Goal: Navigation & Orientation: Find specific page/section

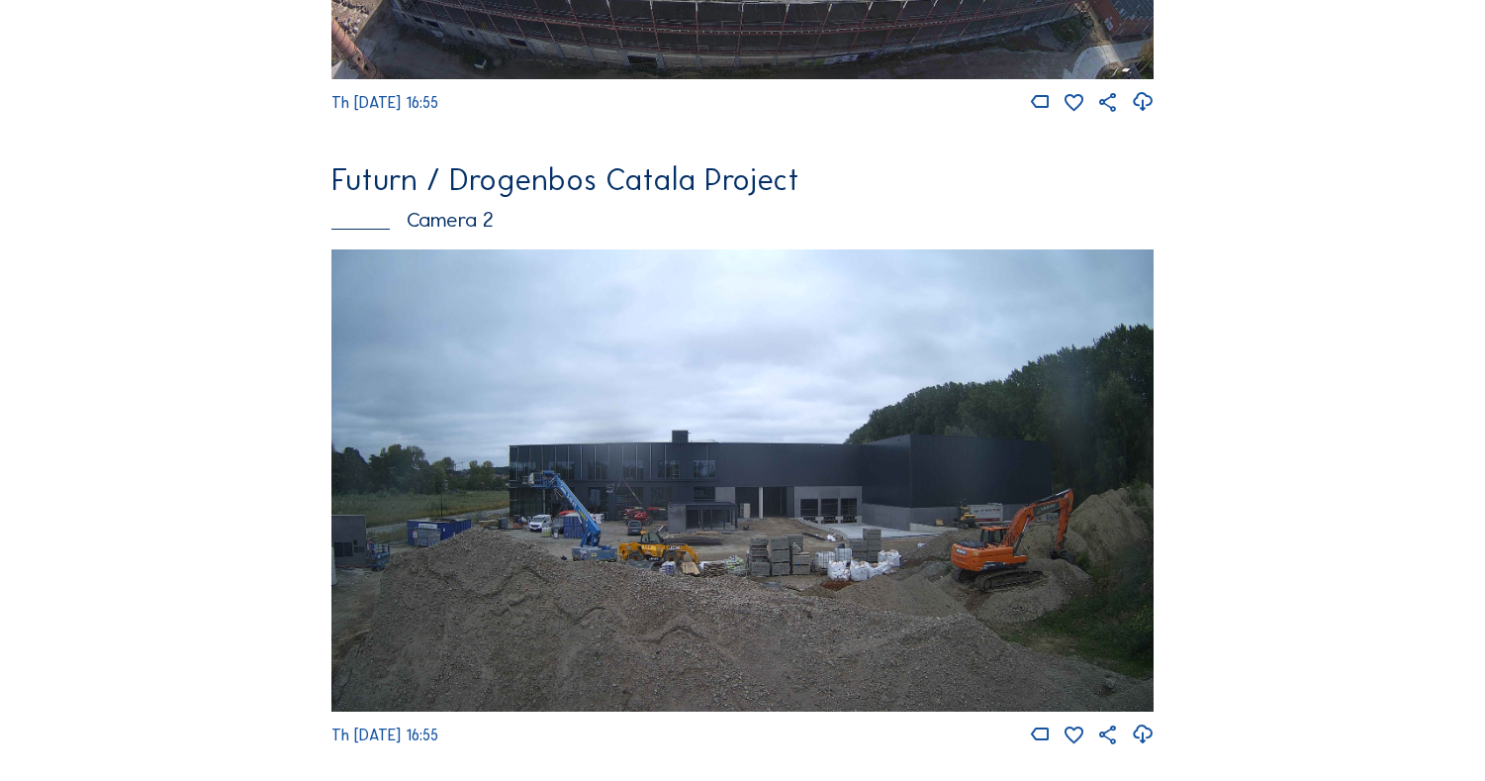
scroll to position [2473, 0]
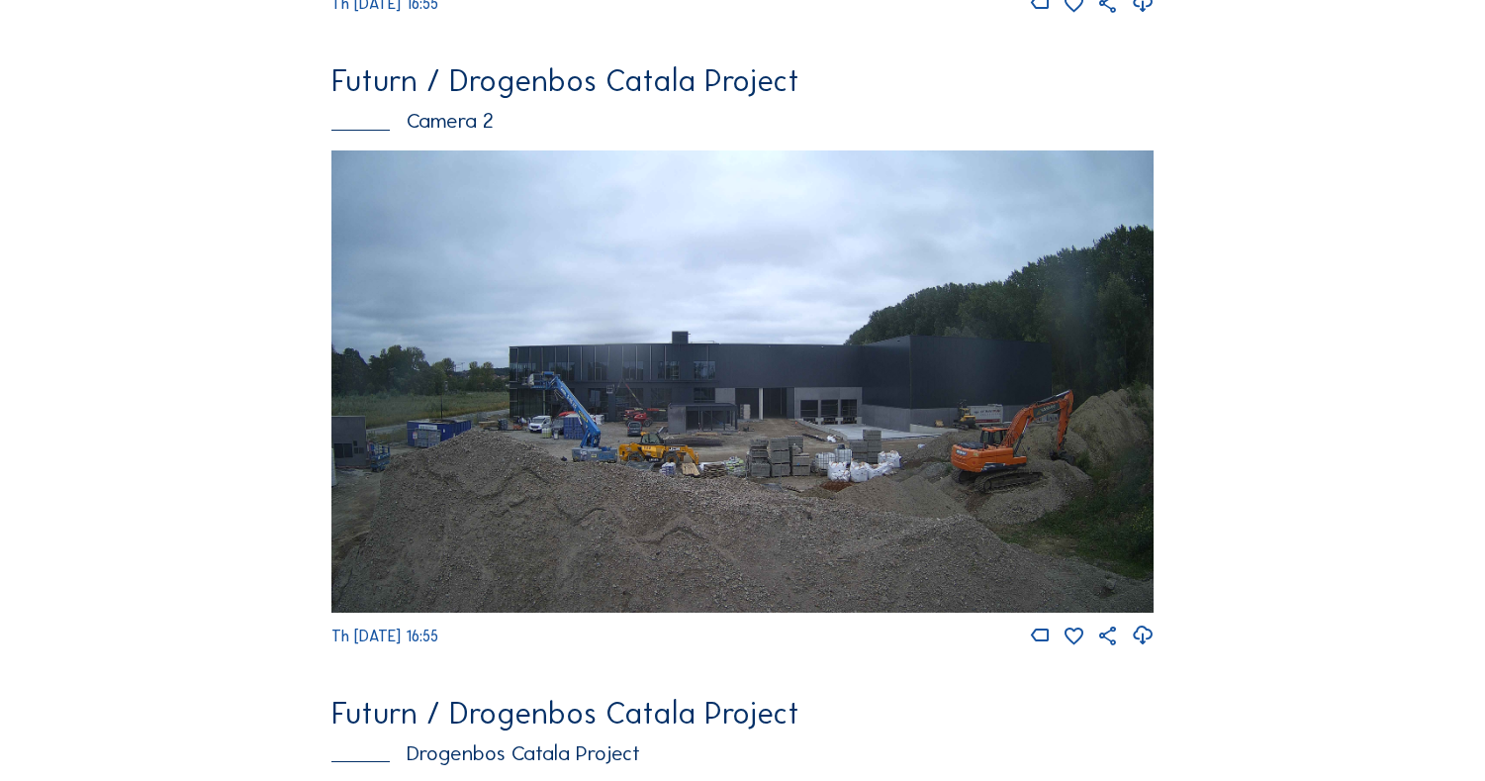
click at [652, 379] on img at bounding box center [741, 381] width 821 height 462
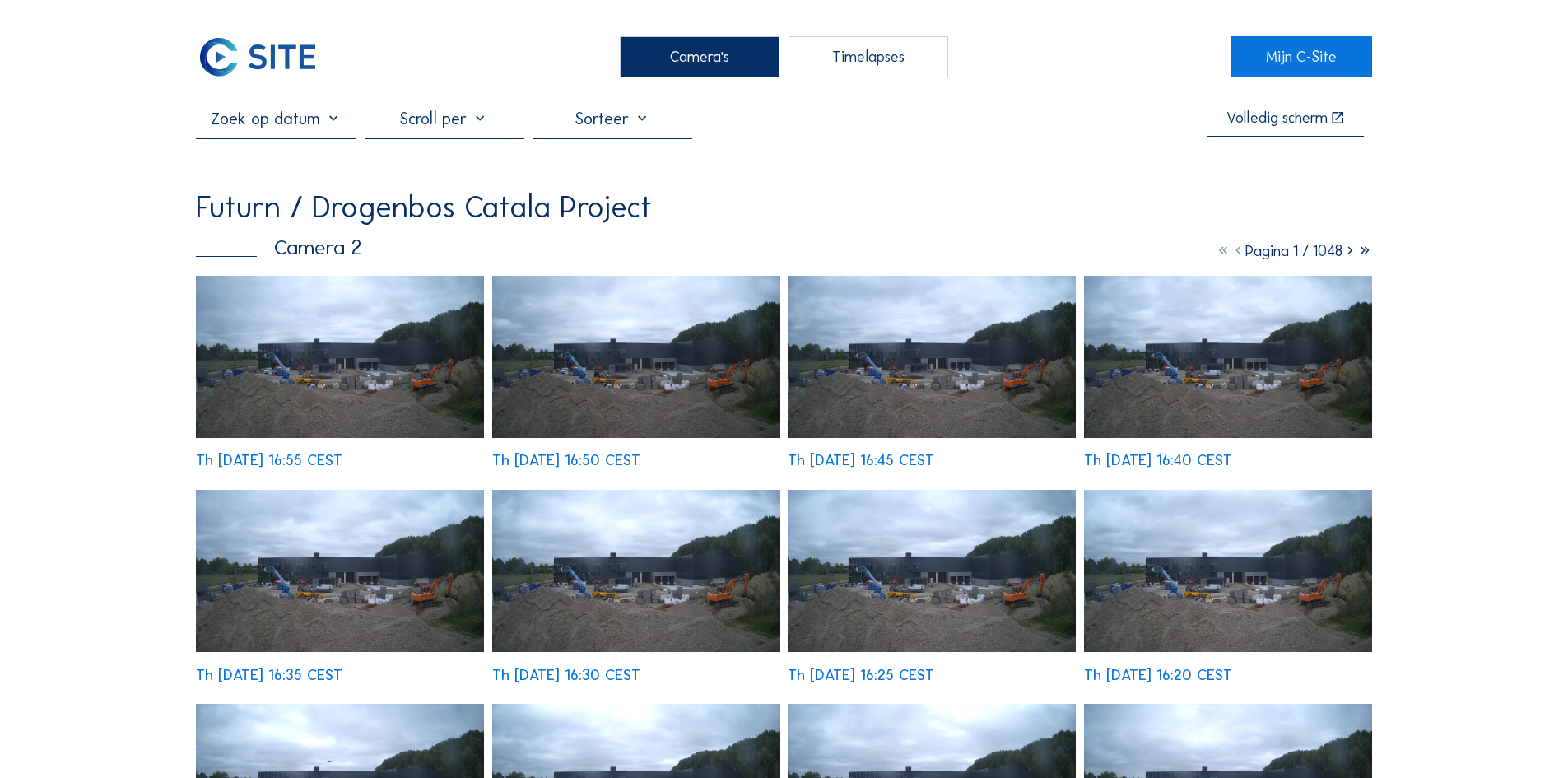
click at [318, 334] on img at bounding box center [339, 356] width 288 height 162
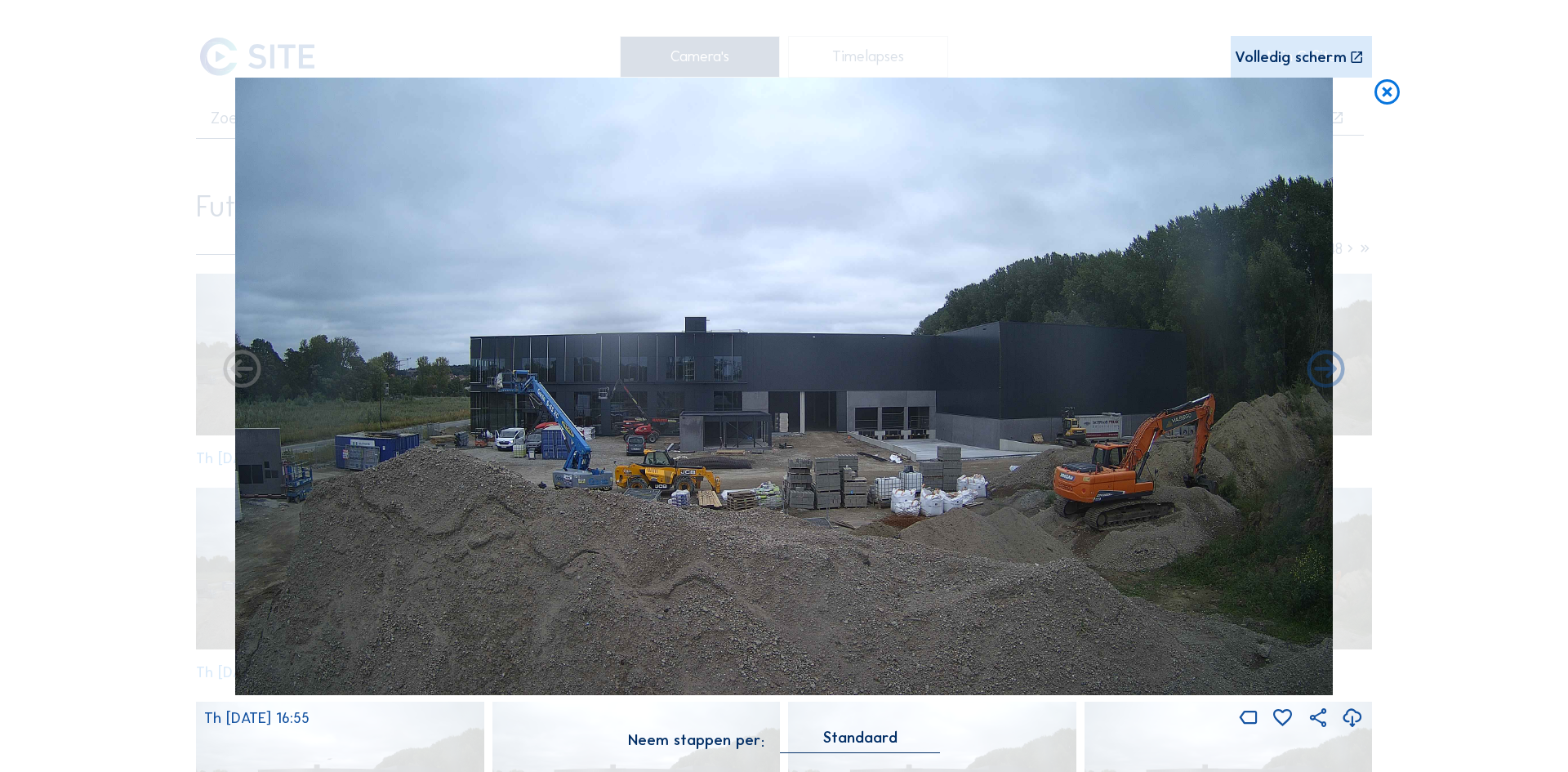
click at [1225, 96] on icon at bounding box center [1386, 93] width 31 height 31
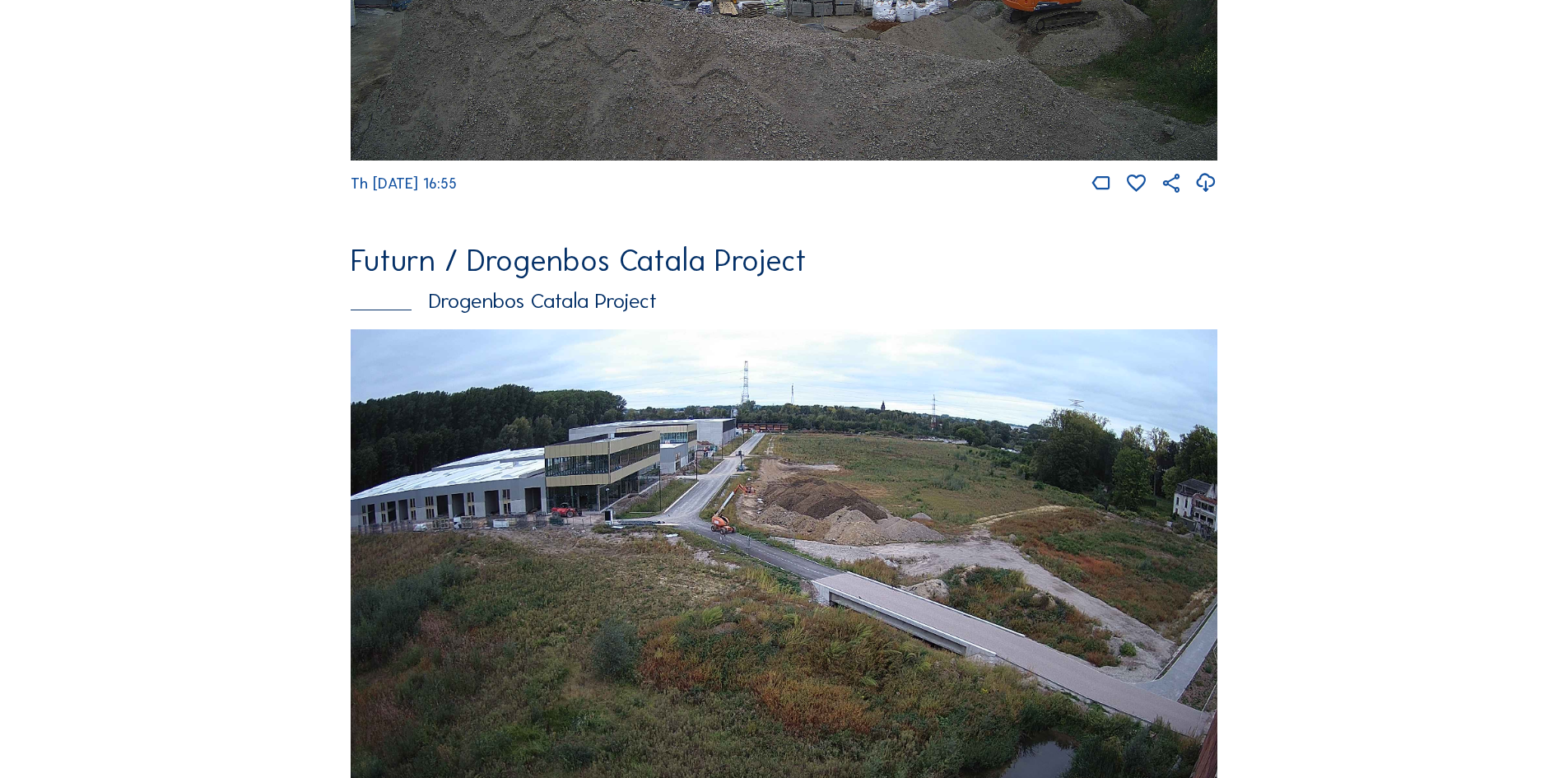
scroll to position [3045, 0]
click at [584, 277] on div "Futurn / Drogenbos Catala Project" at bounding box center [784, 262] width 867 height 31
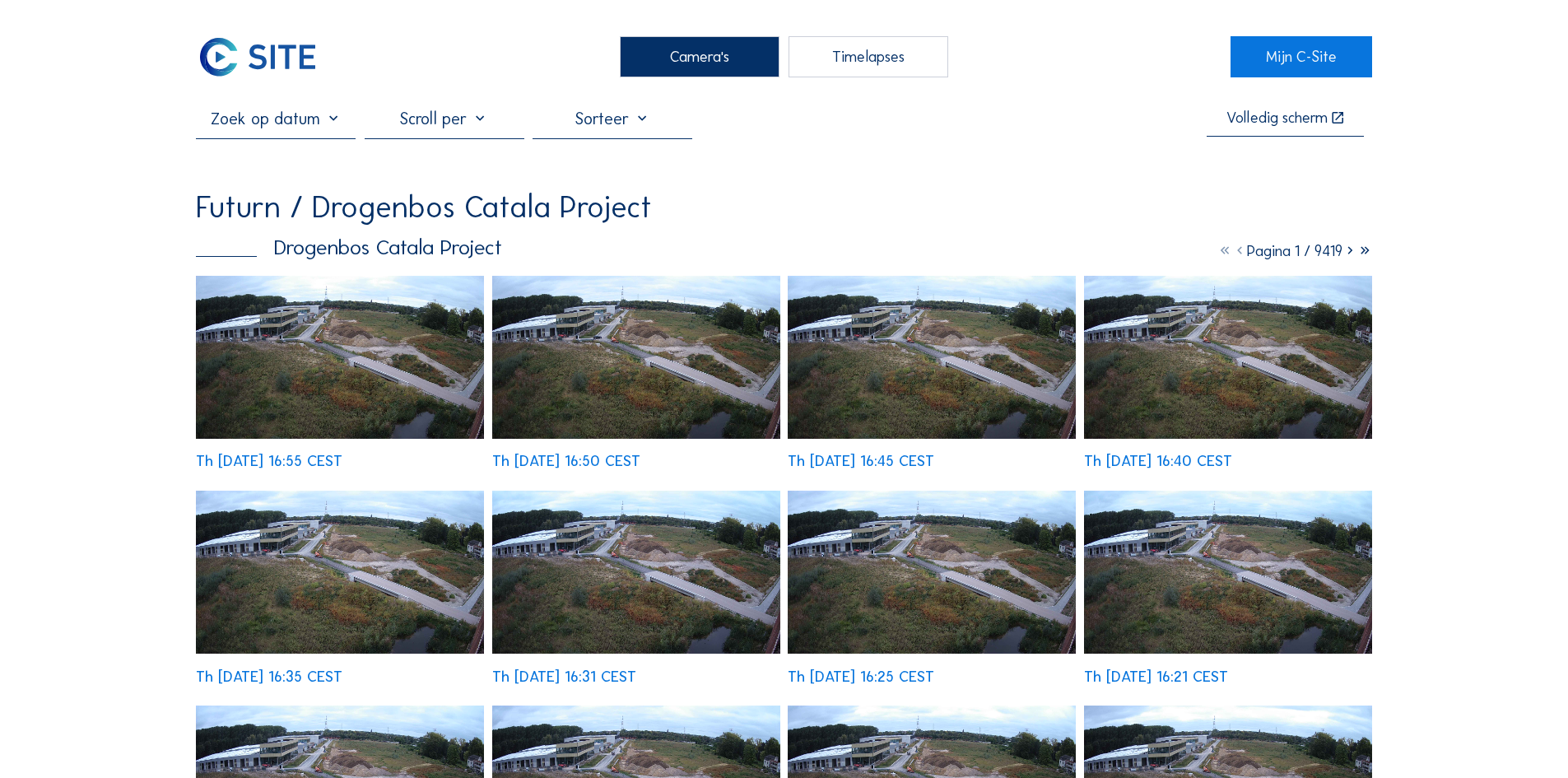
click at [384, 354] on img at bounding box center [339, 357] width 288 height 163
